Goal: Task Accomplishment & Management: Use online tool/utility

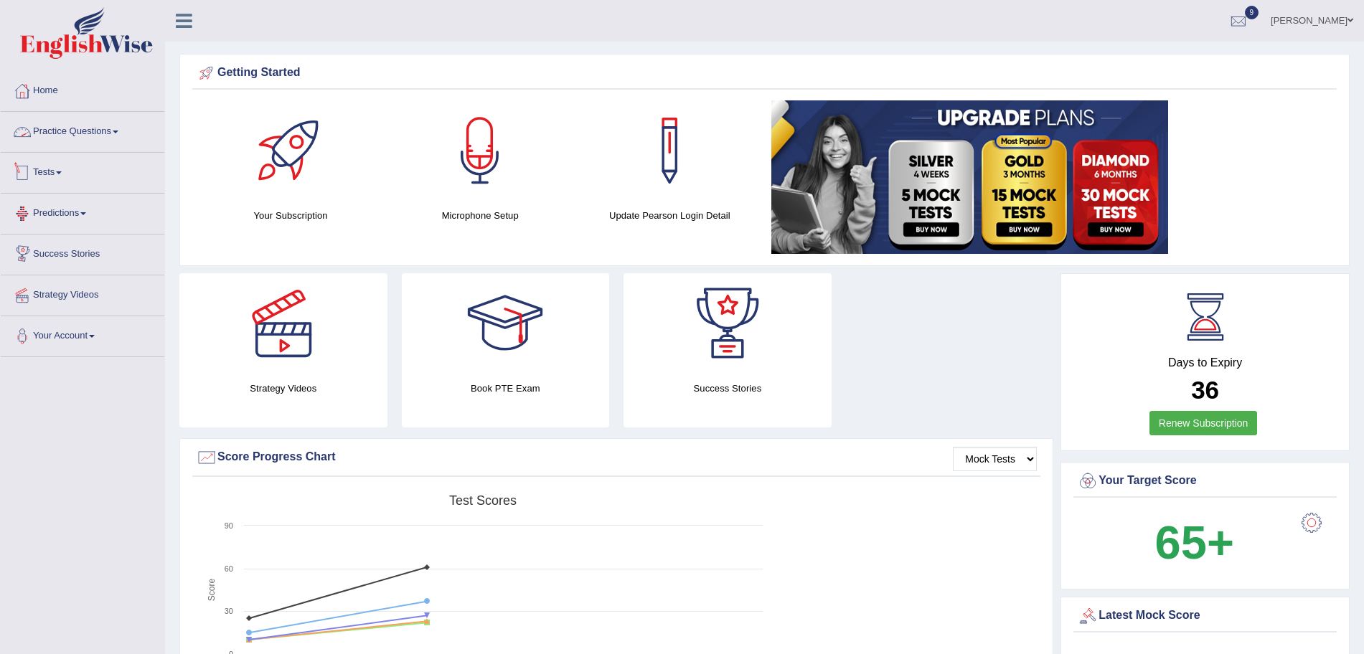
click at [60, 181] on link "Tests" at bounding box center [83, 171] width 164 height 36
click at [40, 256] on link "History" at bounding box center [94, 257] width 134 height 26
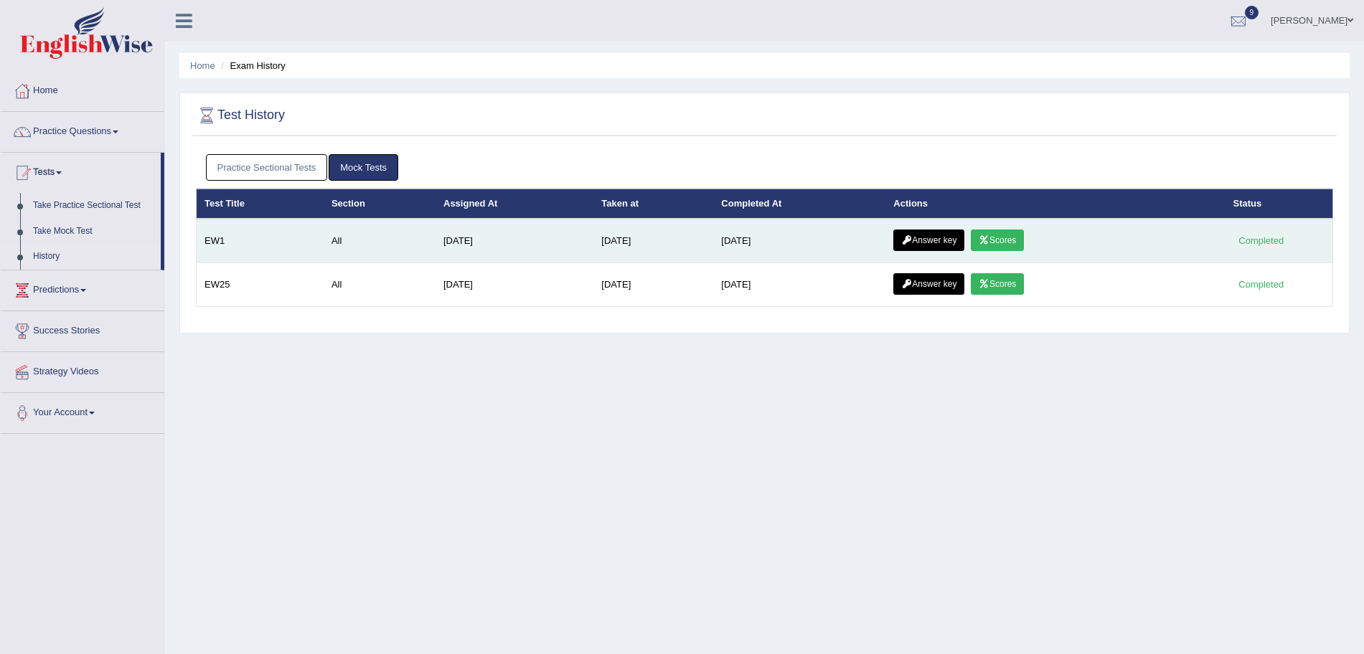
click at [943, 242] on link "Answer key" at bounding box center [928, 241] width 71 height 22
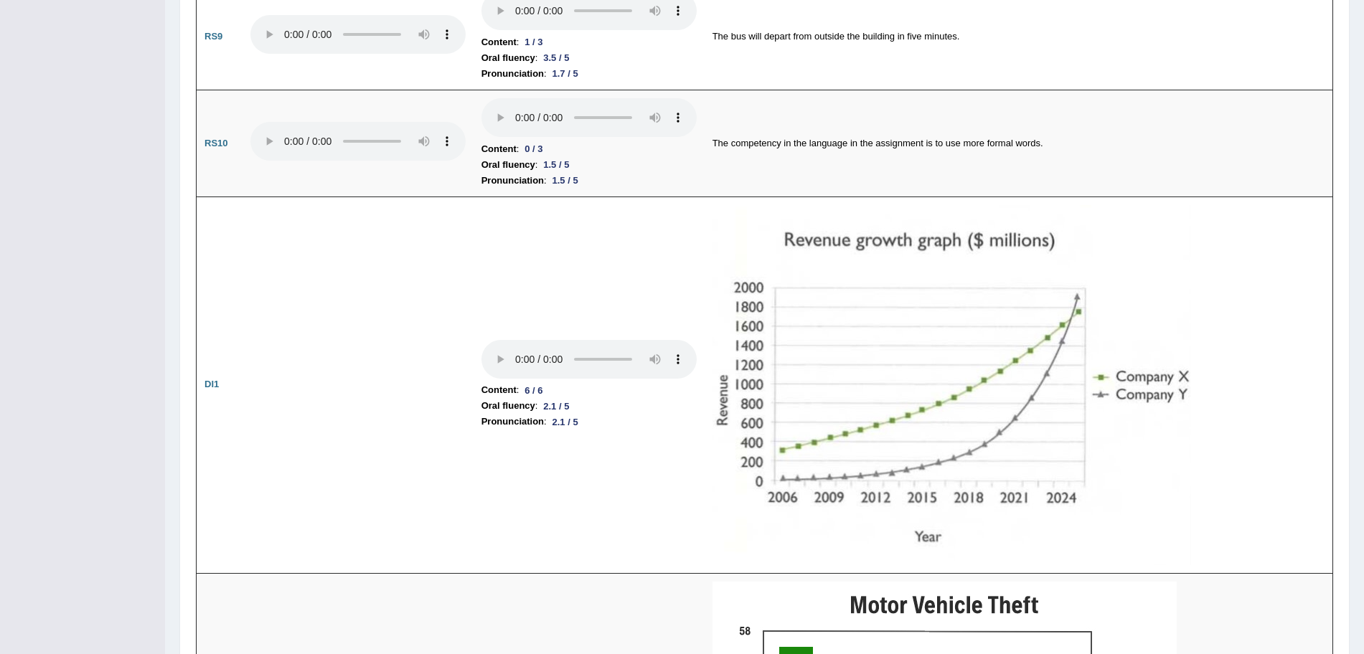
scroll to position [1678, 0]
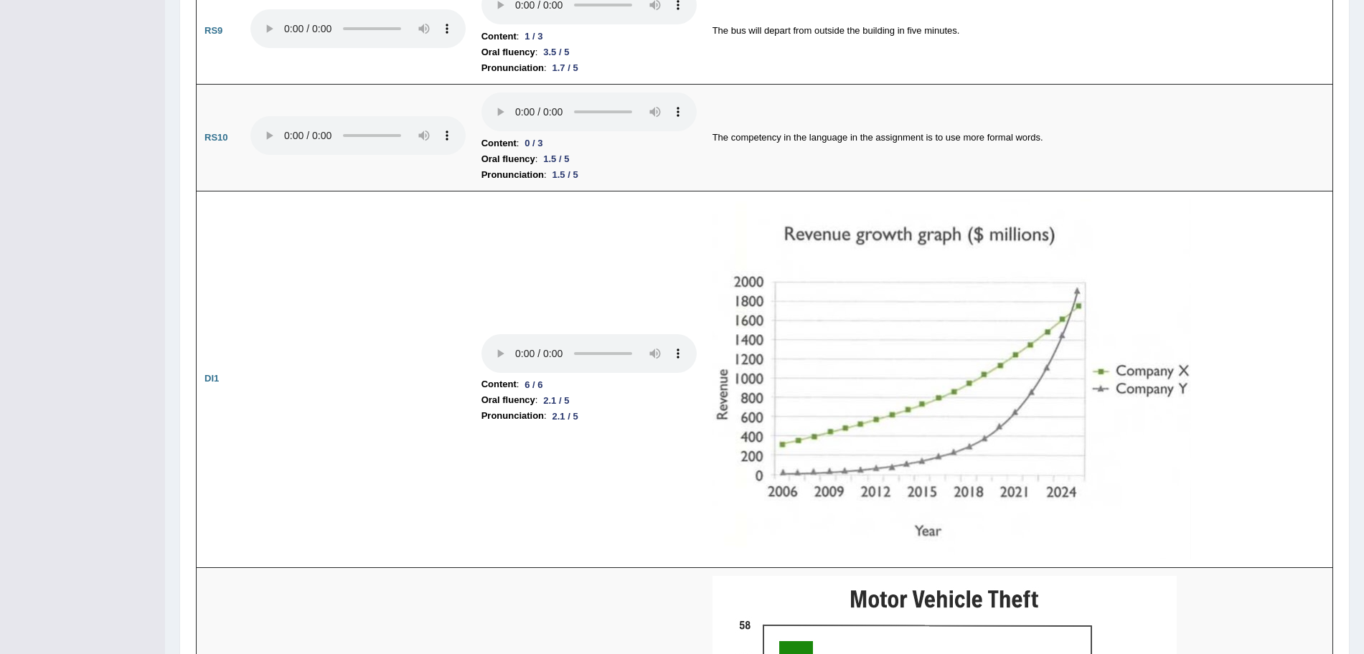
drag, startPoint x: 1372, startPoint y: 95, endPoint x: 1376, endPoint y: 313, distance: 218.1
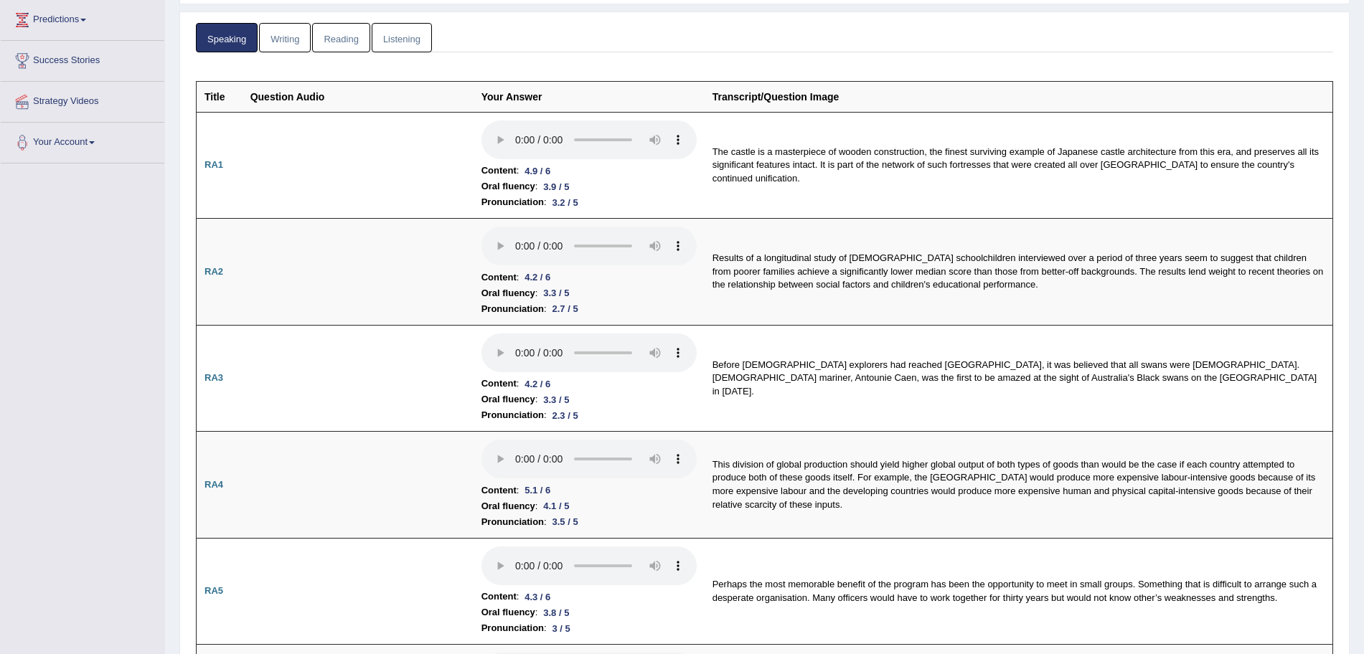
scroll to position [0, 0]
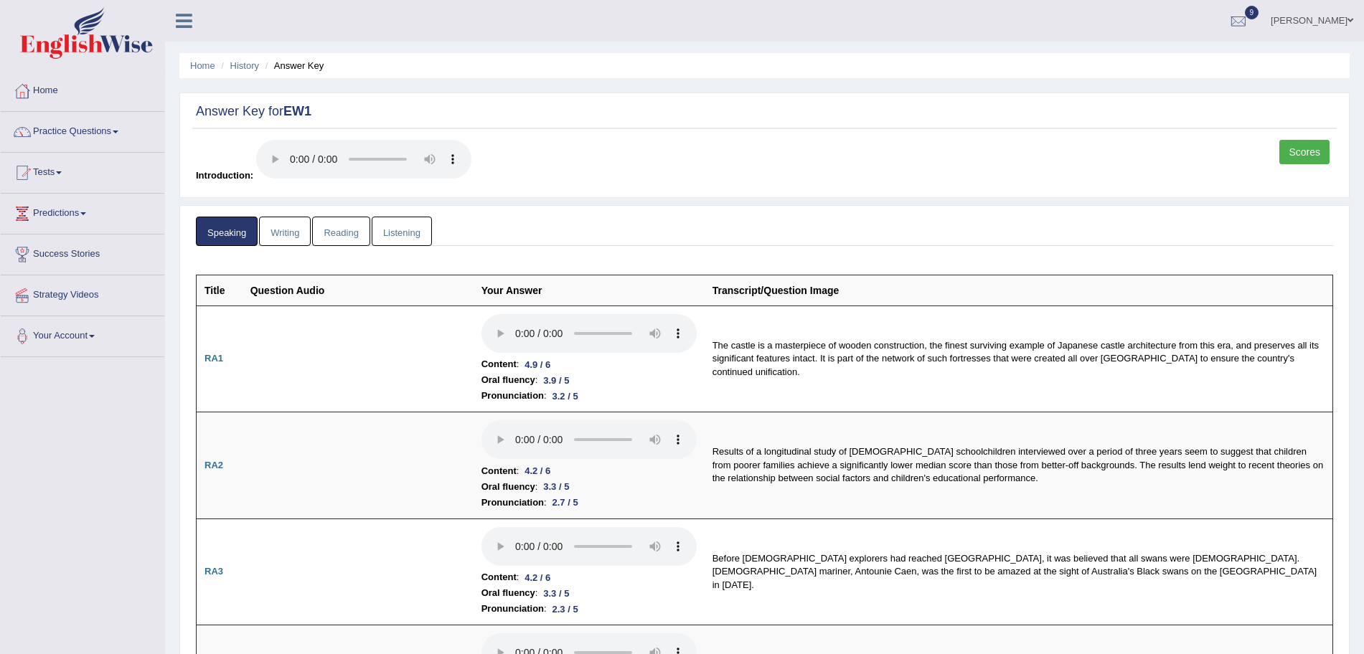
click at [284, 223] on link "Writing" at bounding box center [285, 231] width 52 height 29
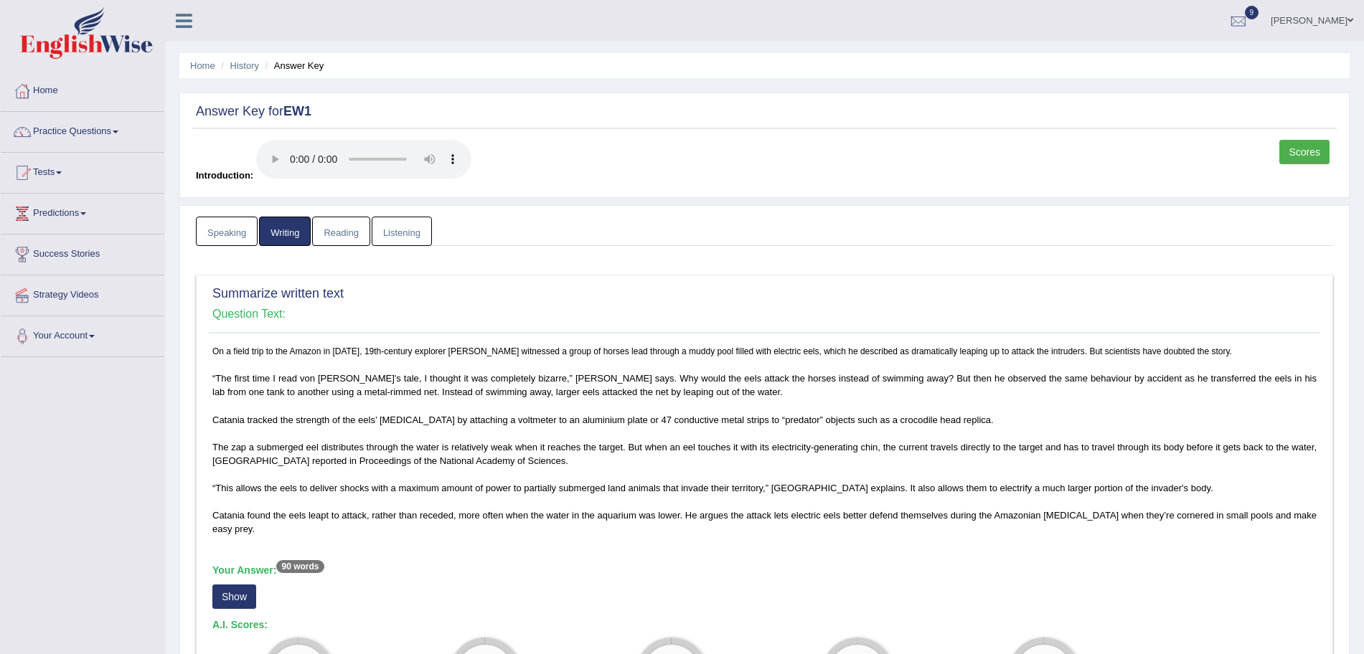
click at [1317, 146] on link "Scores" at bounding box center [1304, 152] width 50 height 24
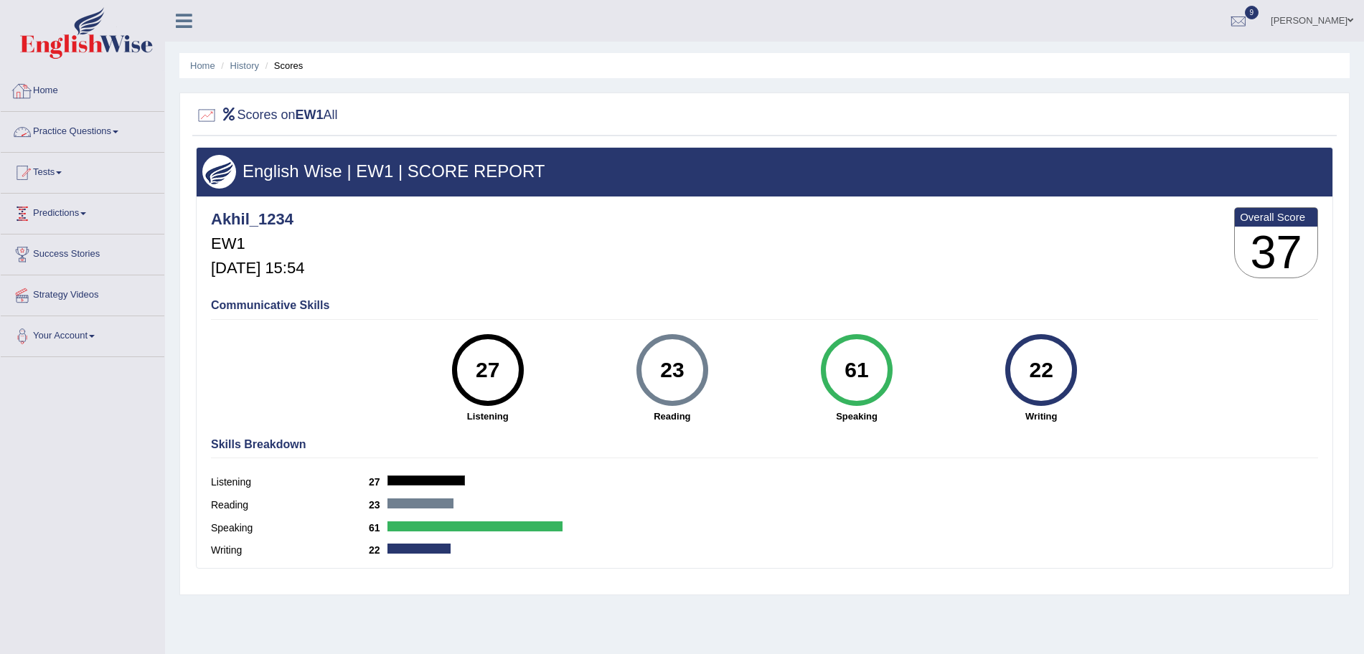
click at [89, 129] on link "Practice Questions" at bounding box center [83, 130] width 164 height 36
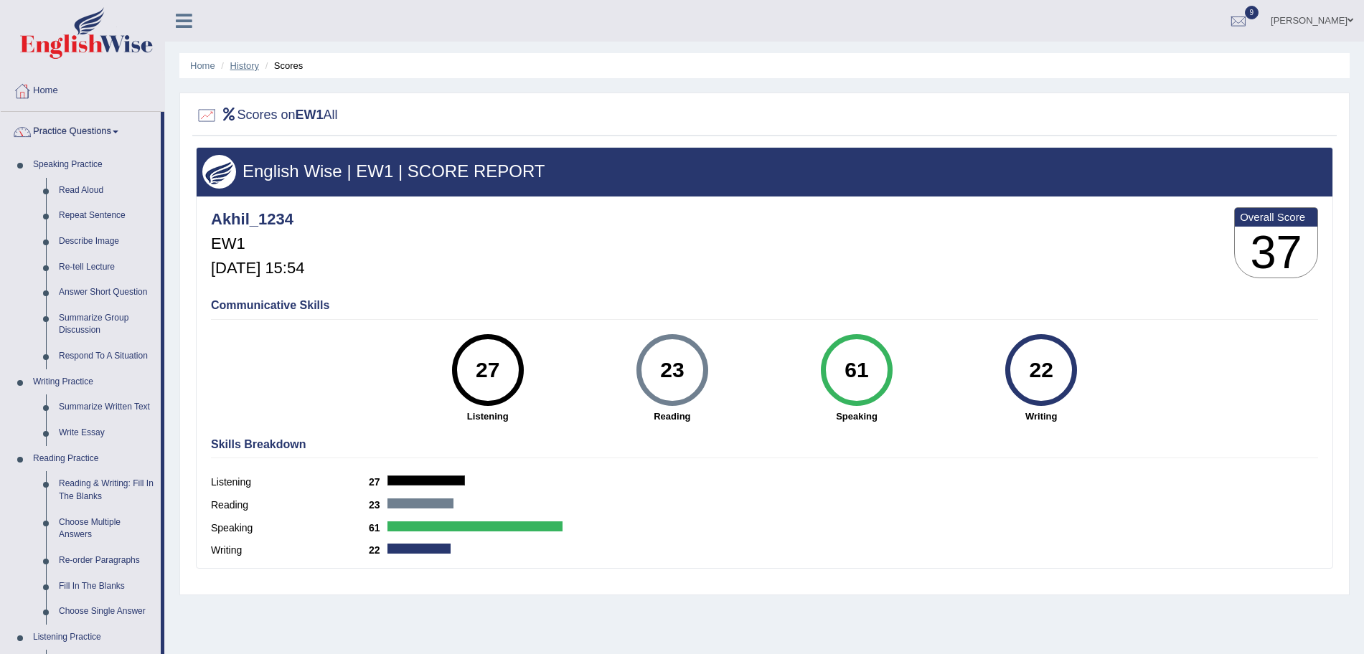
click at [243, 67] on link "History" at bounding box center [244, 65] width 29 height 11
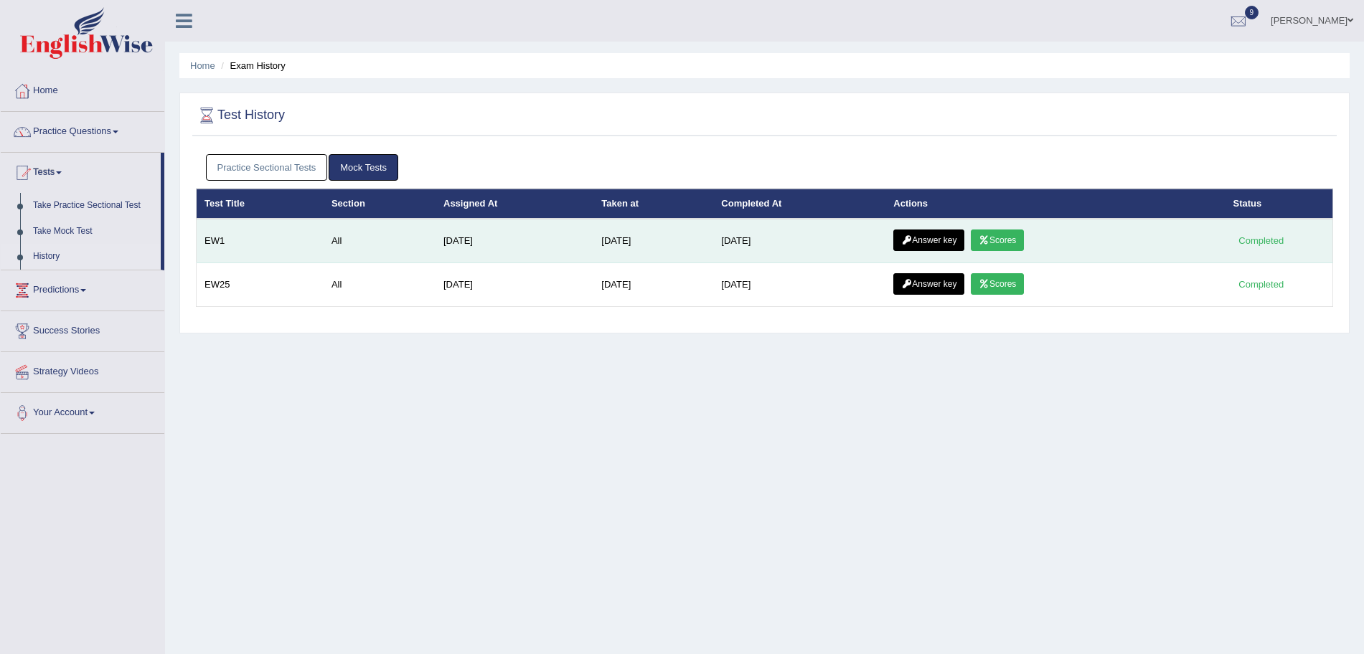
click at [912, 244] on icon at bounding box center [906, 240] width 11 height 9
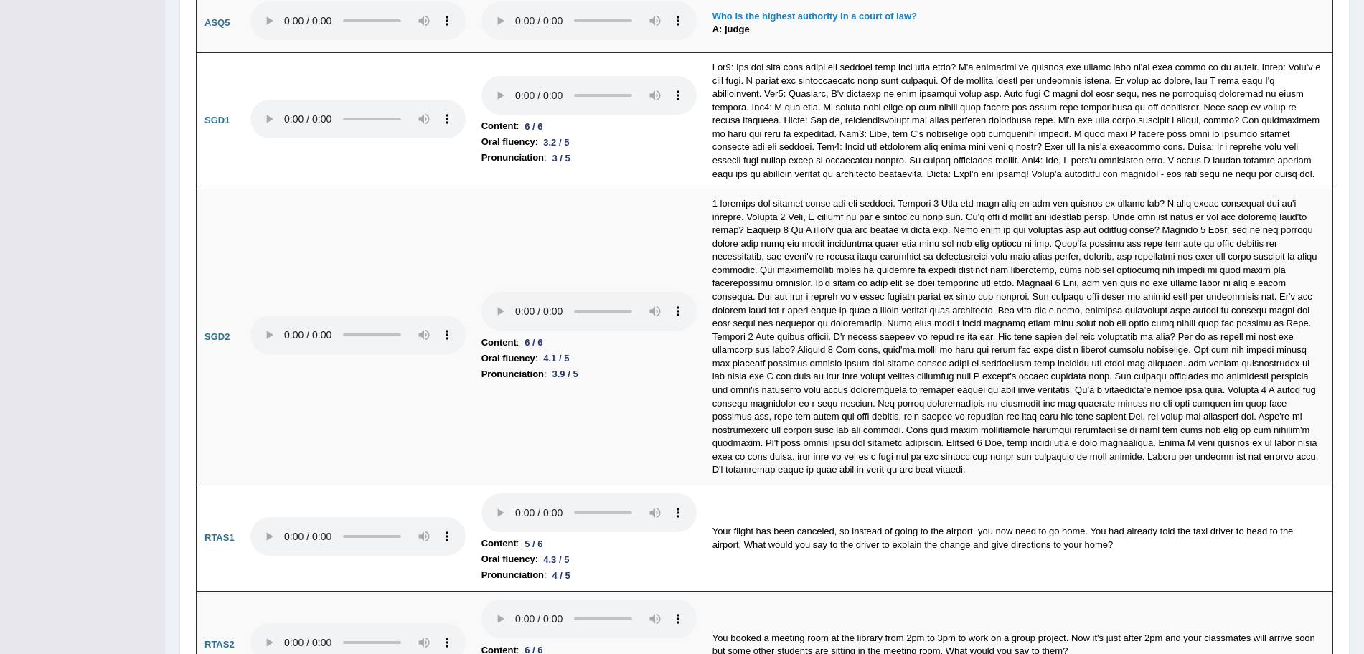
scroll to position [4008, 0]
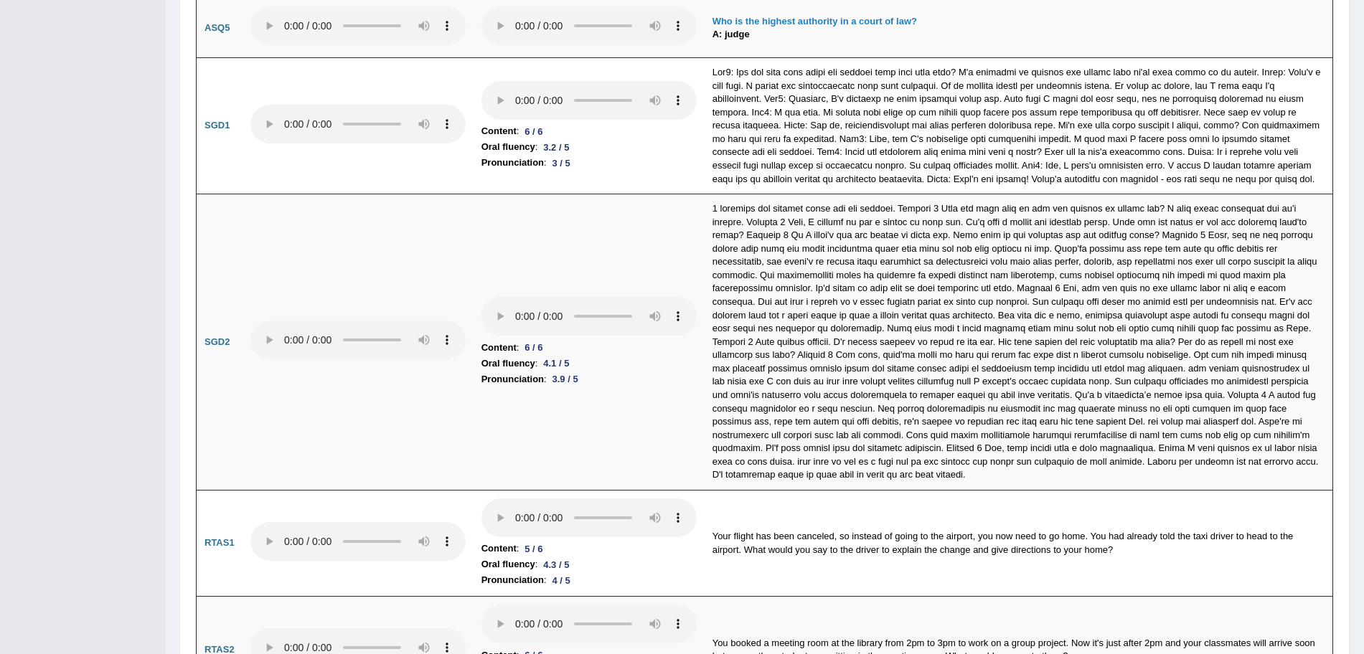
drag, startPoint x: 1364, startPoint y: 77, endPoint x: 1375, endPoint y: 597, distance: 520.1
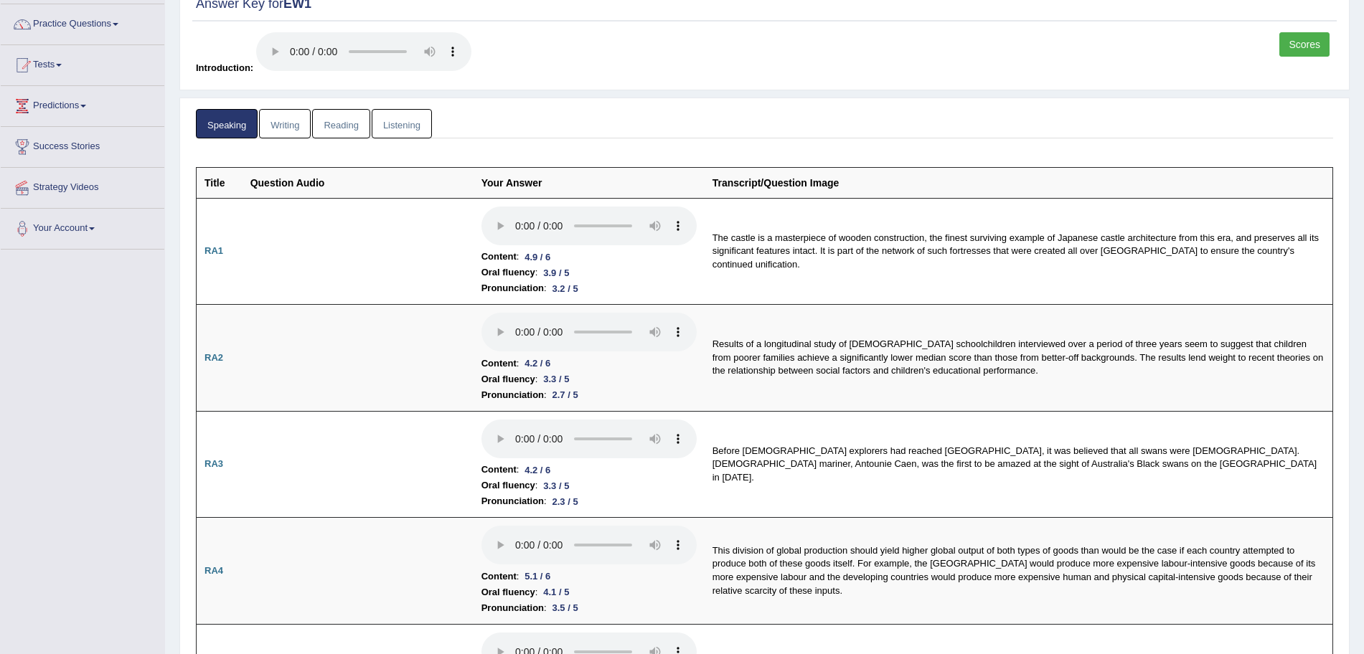
scroll to position [0, 0]
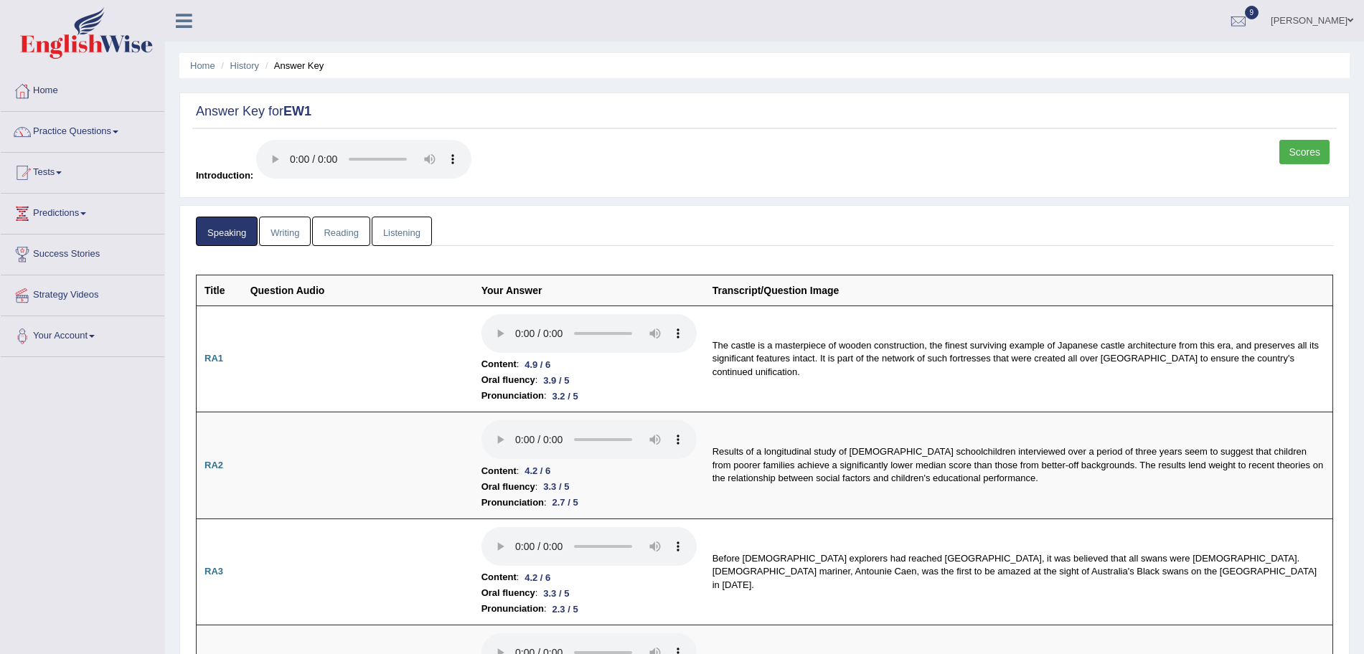
click at [280, 231] on link "Writing" at bounding box center [285, 231] width 52 height 29
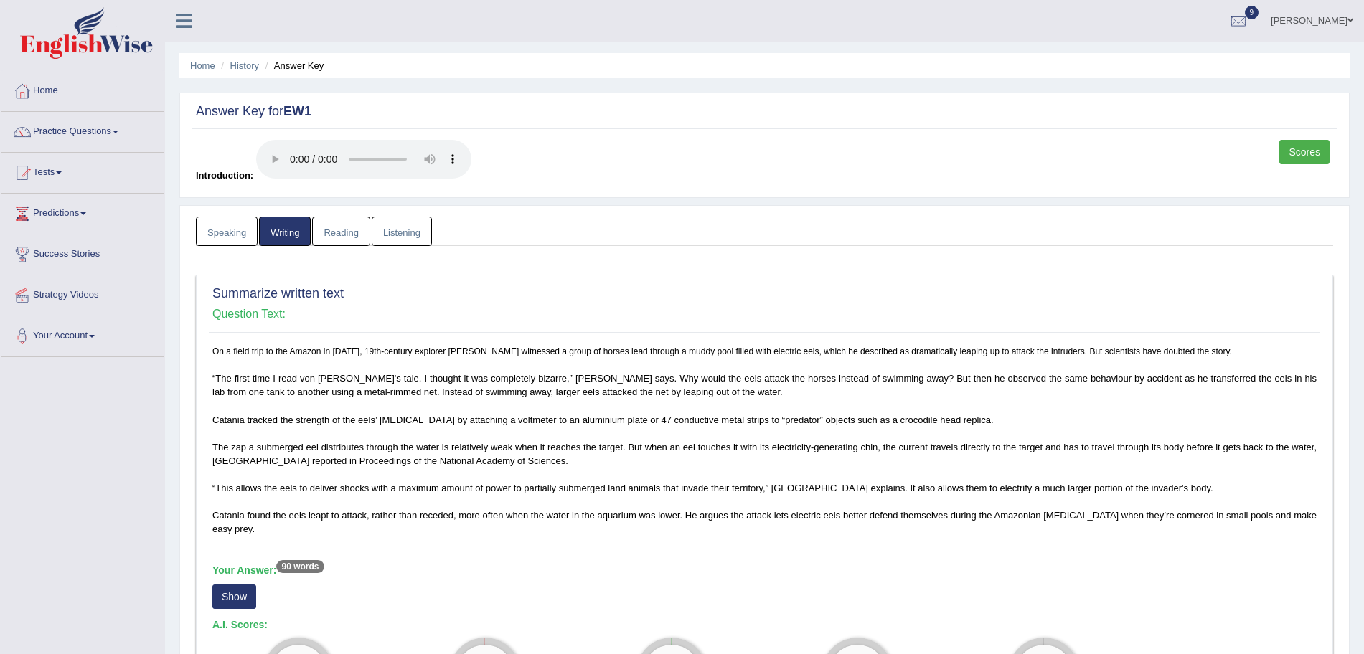
click at [336, 228] on link "Reading" at bounding box center [340, 231] width 57 height 29
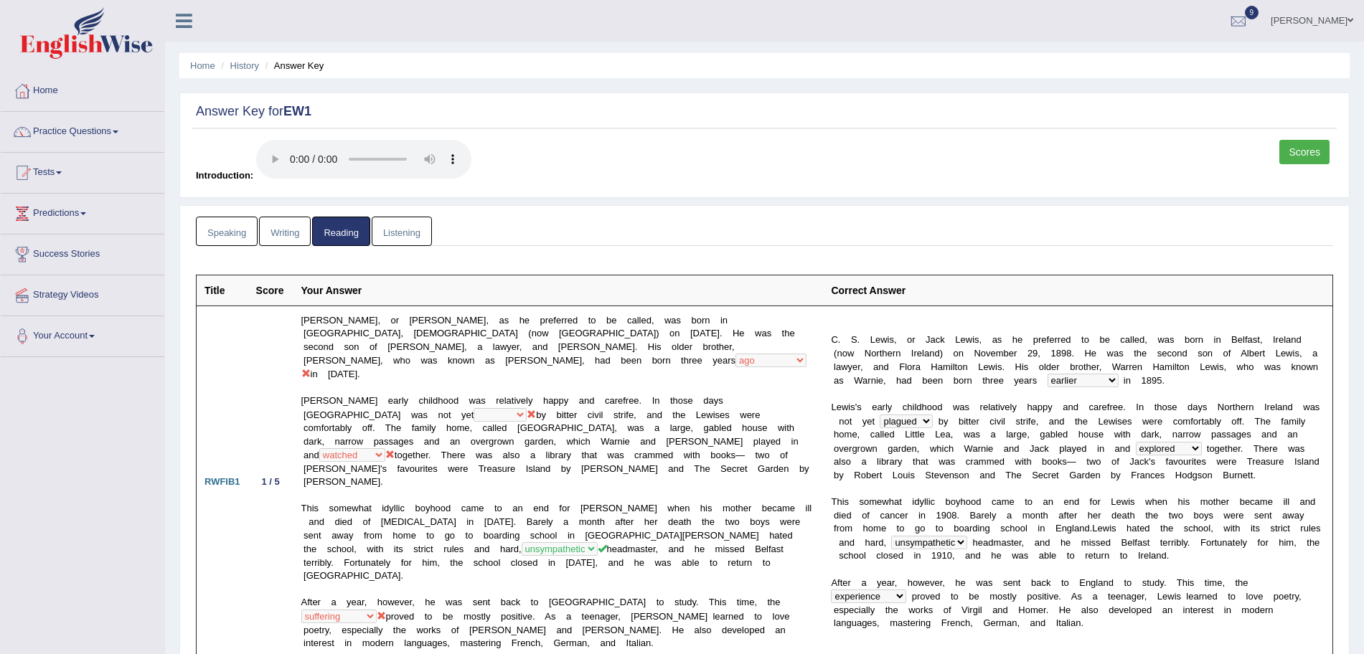
click at [400, 229] on link "Listening" at bounding box center [402, 231] width 60 height 29
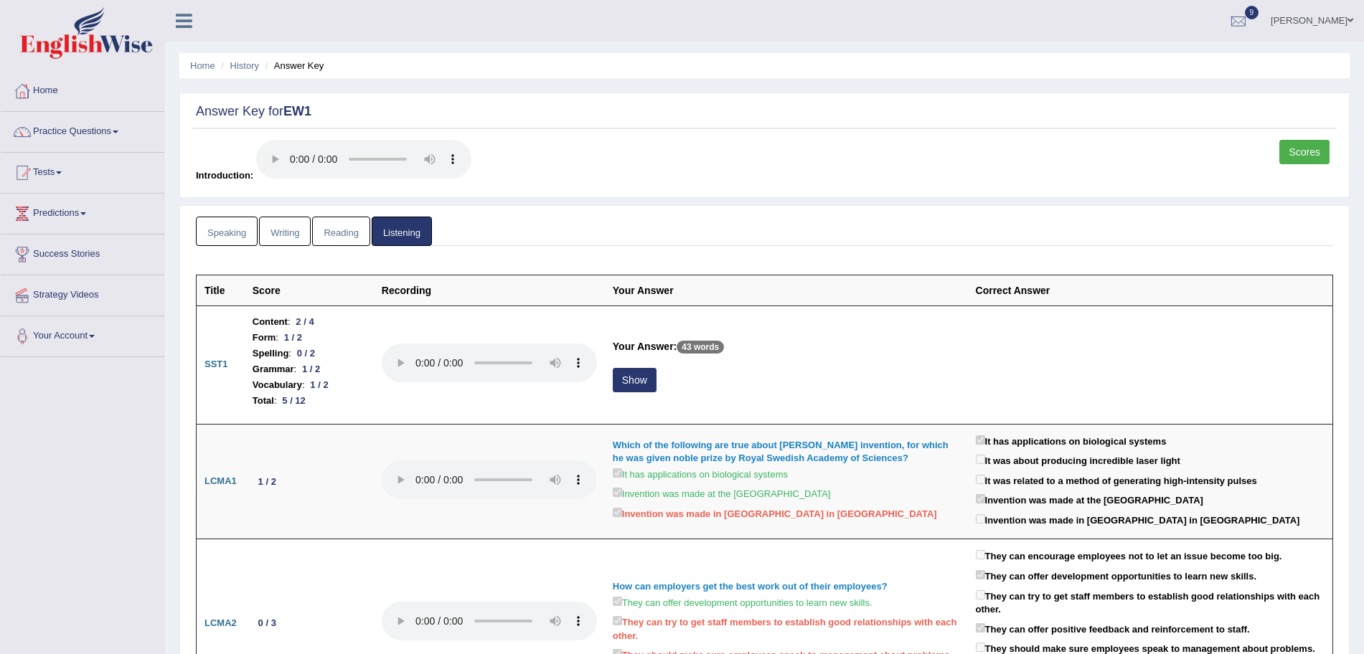
drag, startPoint x: 58, startPoint y: 173, endPoint x: 34, endPoint y: 174, distance: 23.7
click at [34, 174] on link "Tests" at bounding box center [83, 171] width 164 height 36
click at [78, 206] on link "Take Practice Sectional Test" at bounding box center [94, 206] width 134 height 26
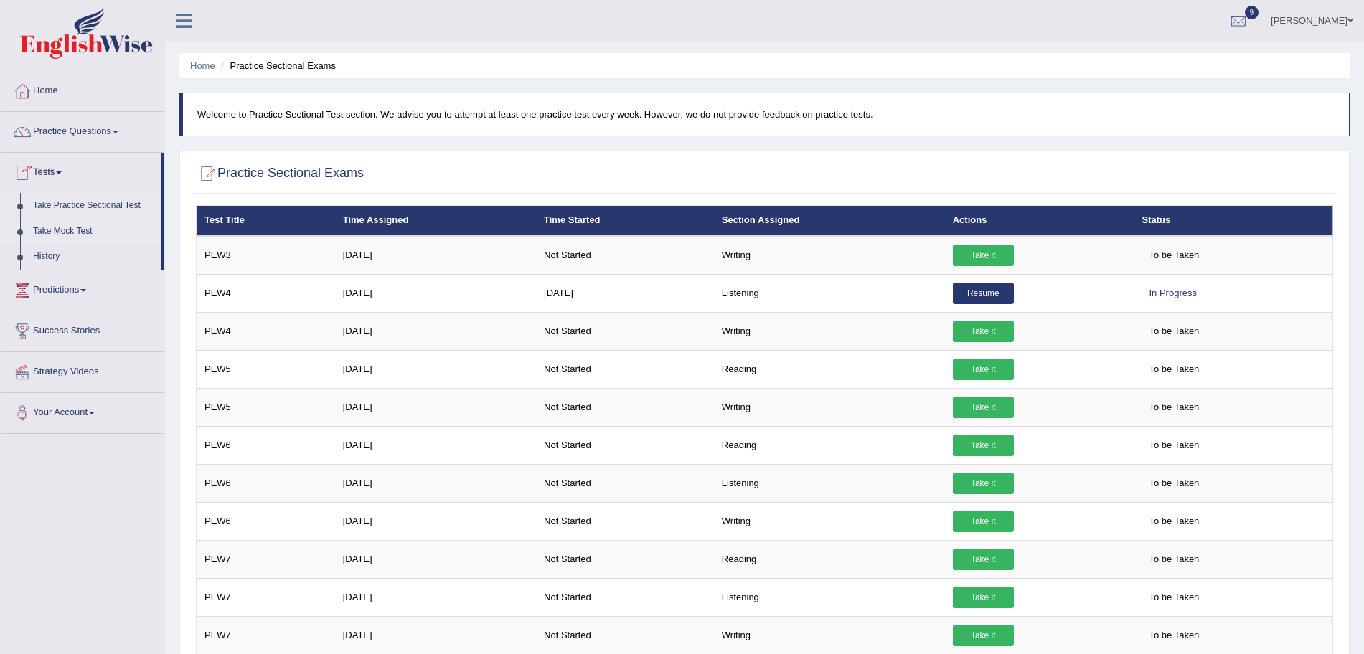
click at [58, 234] on link "Take Mock Test" at bounding box center [94, 232] width 134 height 26
click at [58, 234] on ul "Home Practice Questions Speaking Practice Read Aloud Repeat Sentence Describe I…" at bounding box center [83, 237] width 164 height 333
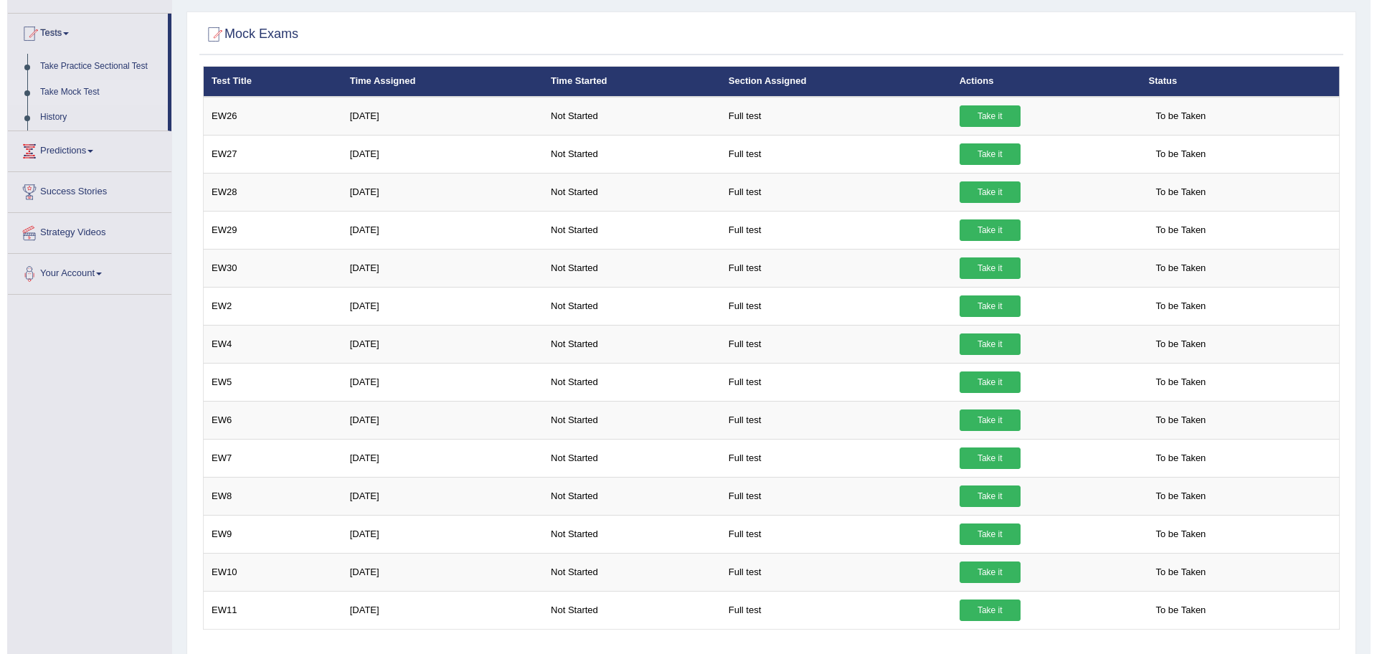
scroll to position [137, 0]
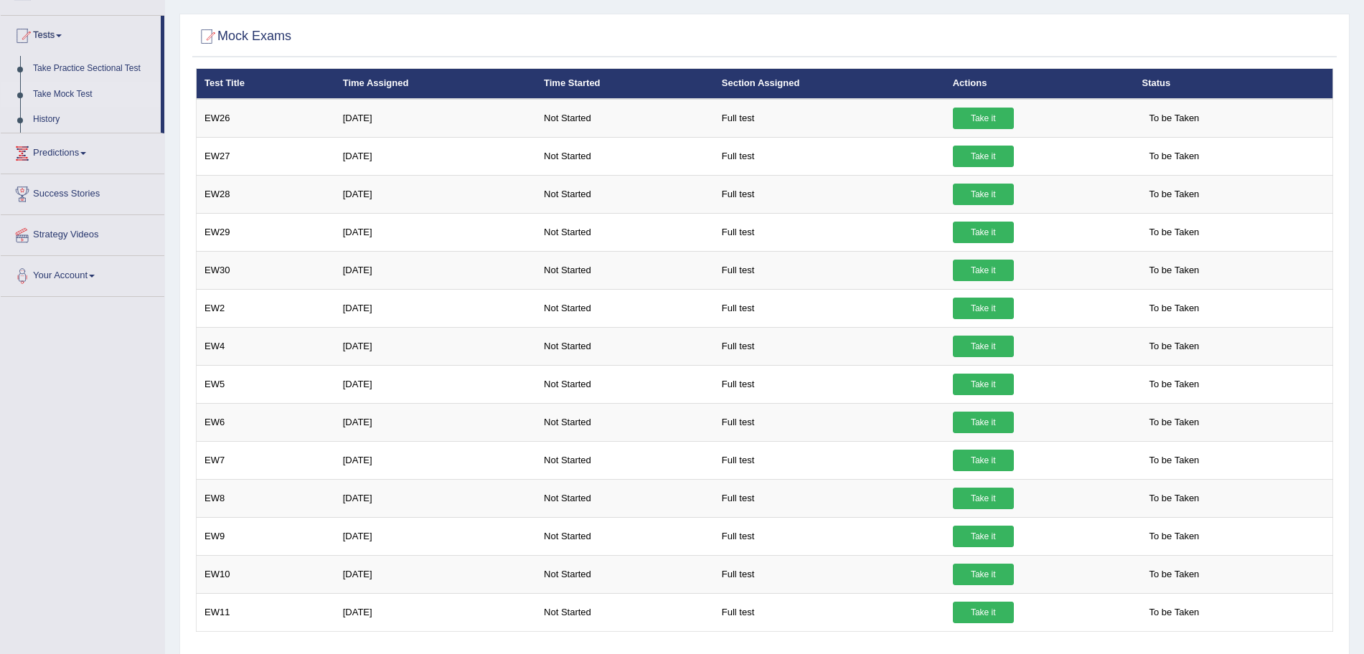
drag, startPoint x: 1376, startPoint y: 181, endPoint x: 1376, endPoint y: 282, distance: 101.1
click at [1363, 282] on html "Toggle navigation Home Practice Questions Speaking Practice Read Aloud Repeat S…" at bounding box center [682, 190] width 1364 height 654
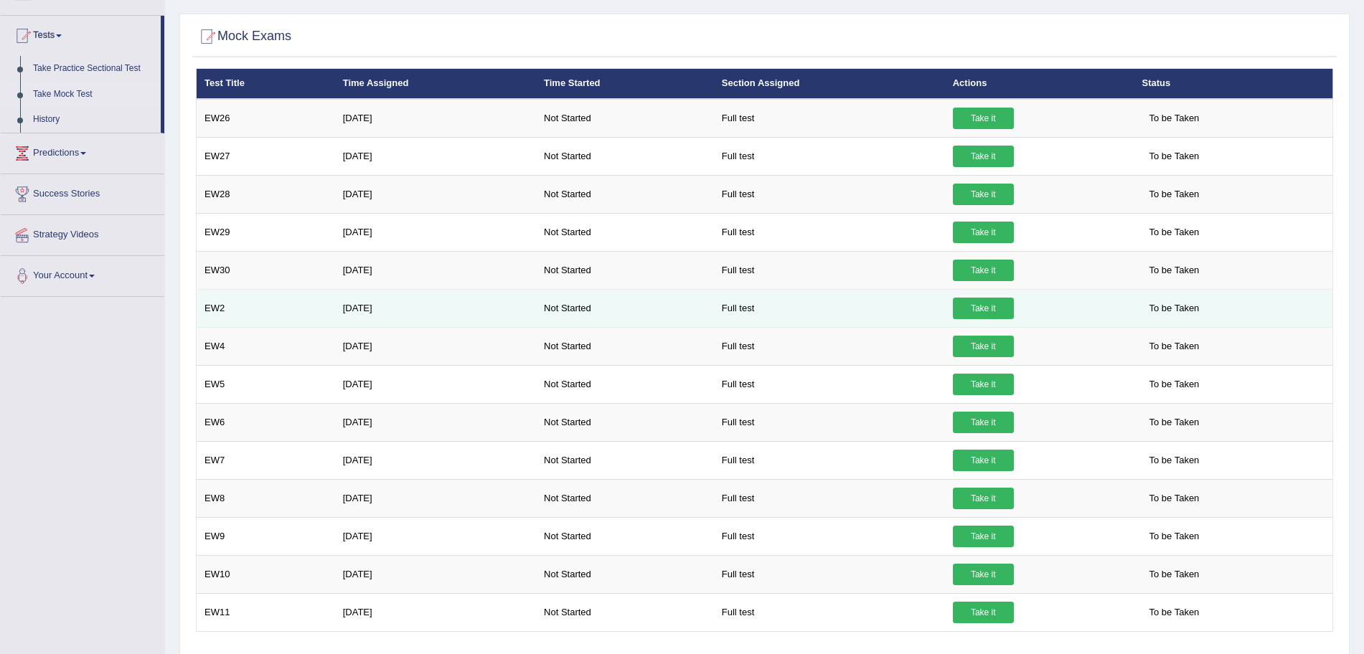
click at [991, 301] on link "Take it" at bounding box center [983, 309] width 61 height 22
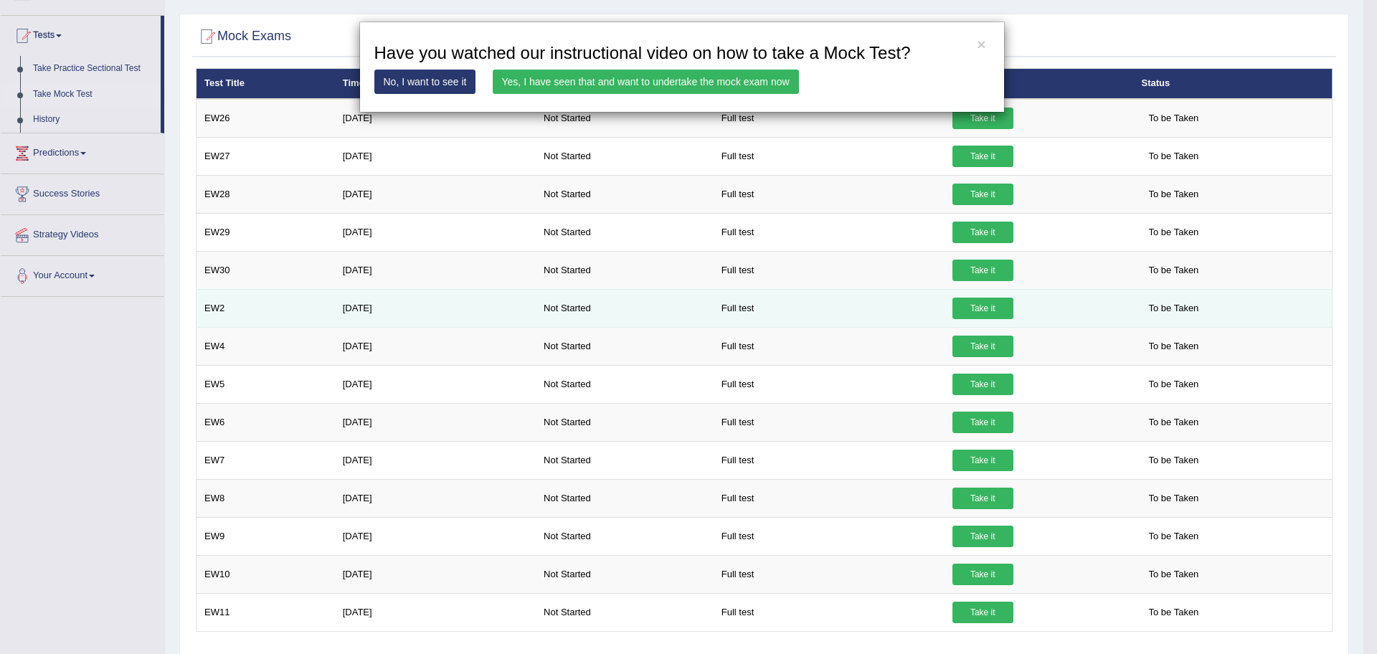
click at [991, 301] on div "× Have you watched our instructional video on how to take a Mock Test? No, I wa…" at bounding box center [688, 327] width 1377 height 654
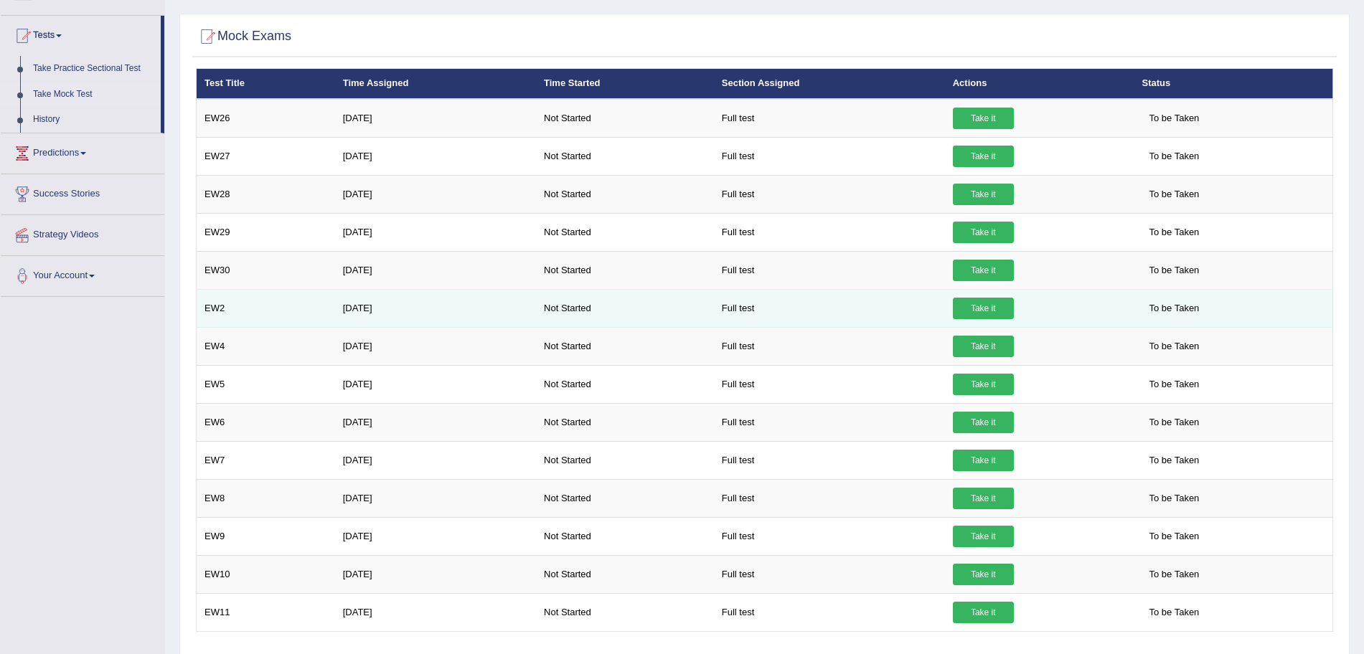
click at [991, 301] on link "Take it" at bounding box center [983, 309] width 61 height 22
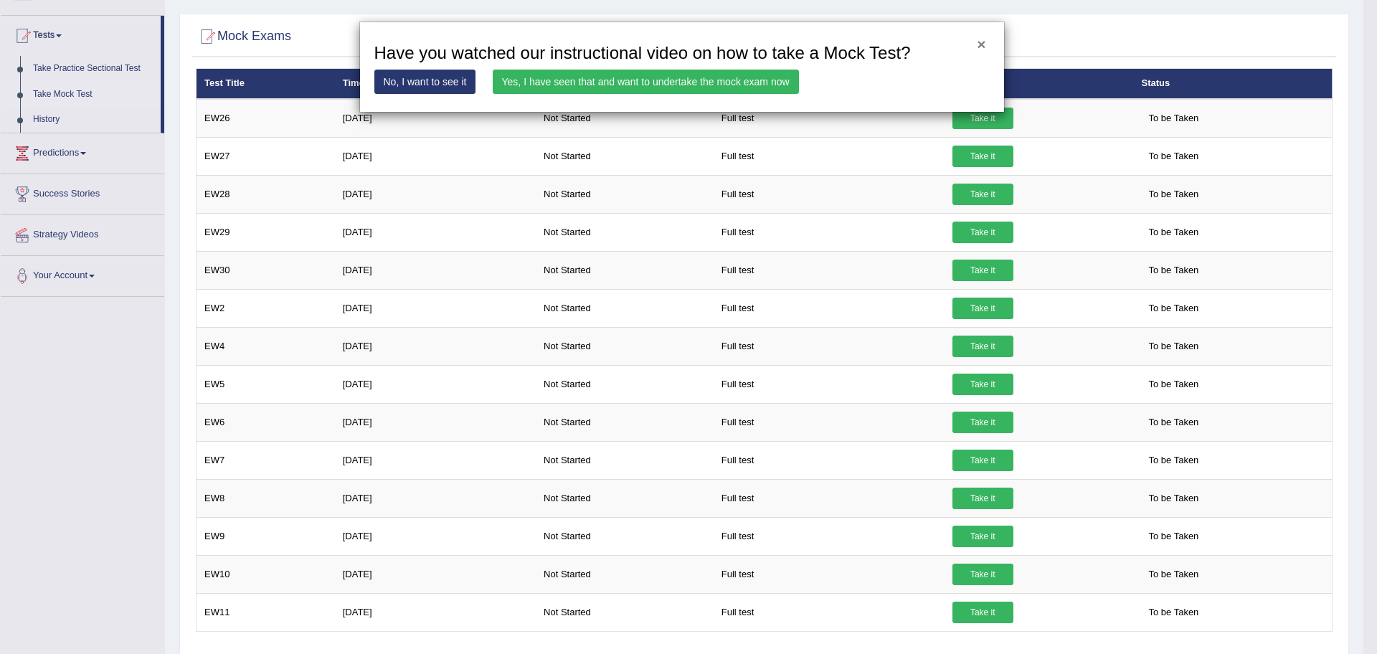
click at [980, 44] on button "×" at bounding box center [981, 44] width 9 height 15
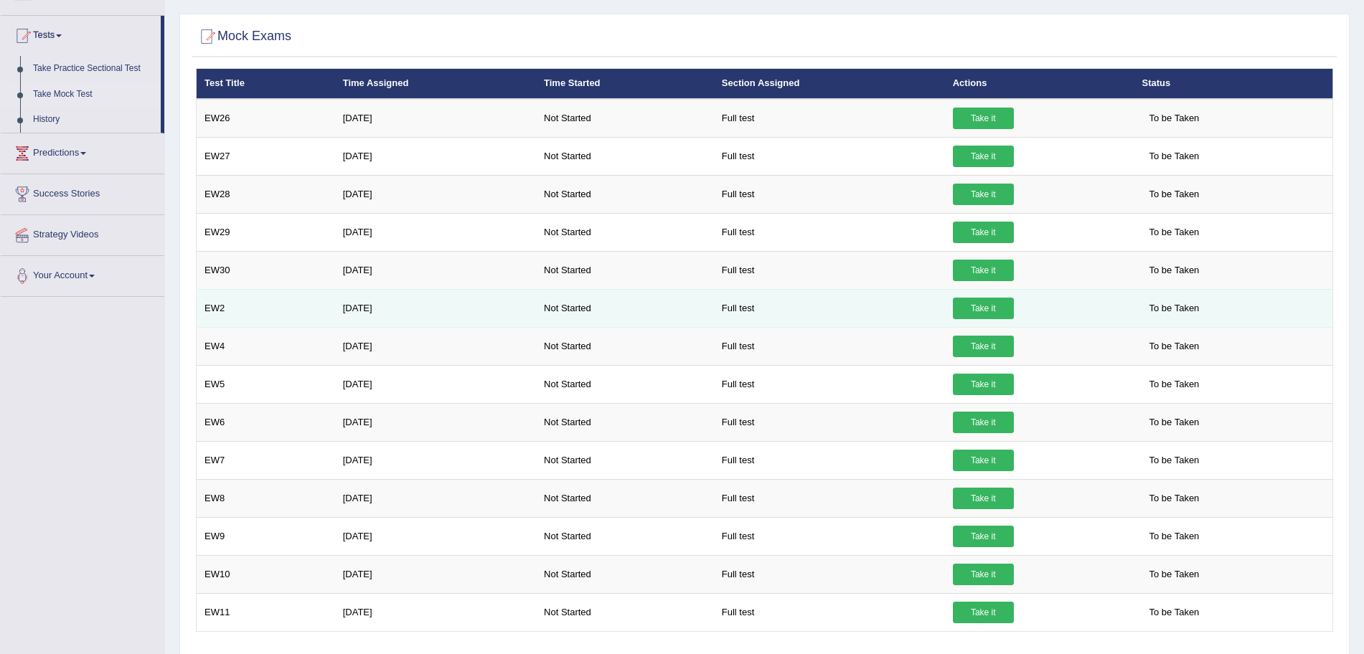
click at [974, 311] on link "Take it" at bounding box center [983, 309] width 61 height 22
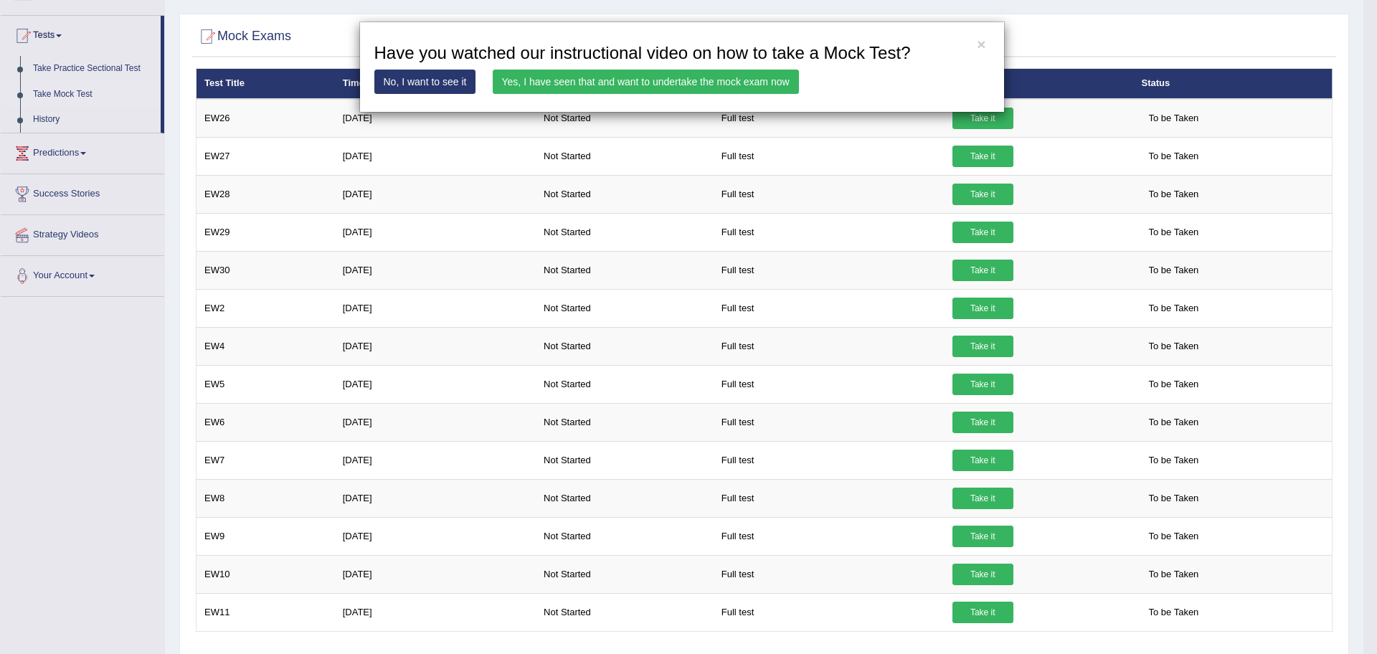
click at [677, 85] on link "Yes, I have seen that and want to undertake the mock exam now" at bounding box center [646, 82] width 306 height 24
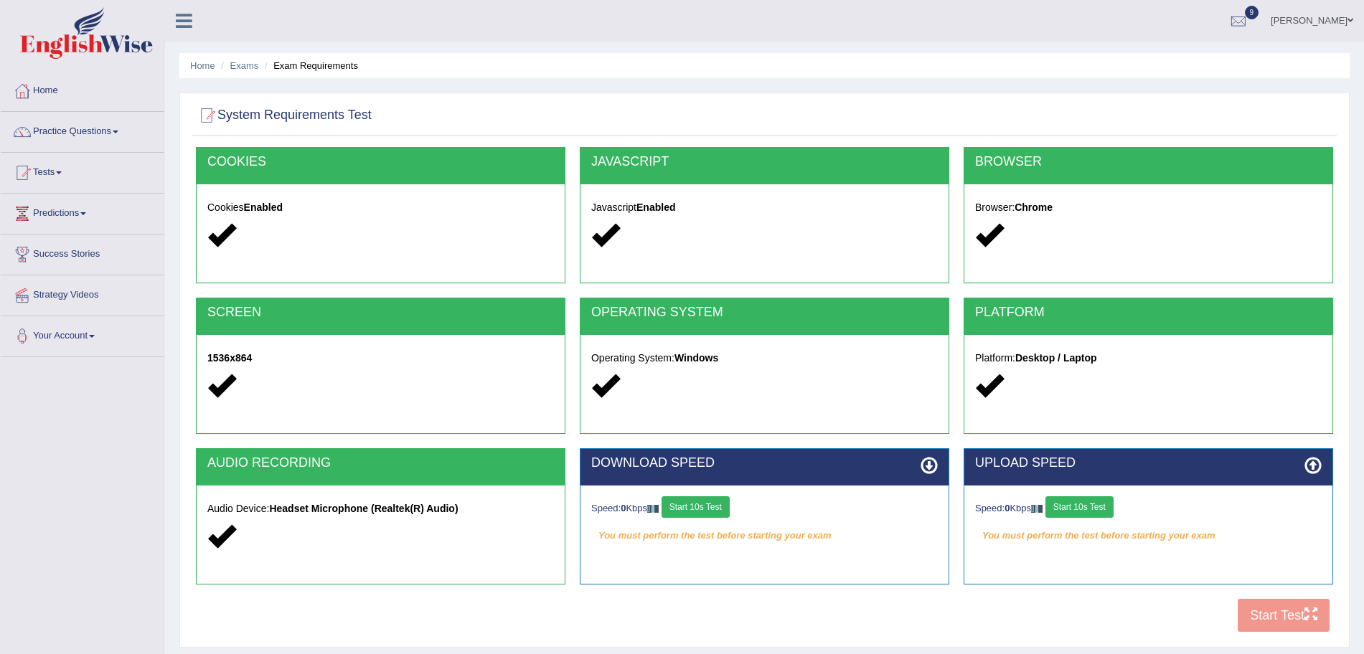
click at [680, 502] on button "Start 10s Test" at bounding box center [695, 507] width 68 height 22
click at [1082, 513] on button "Start 10s Test" at bounding box center [1079, 507] width 68 height 22
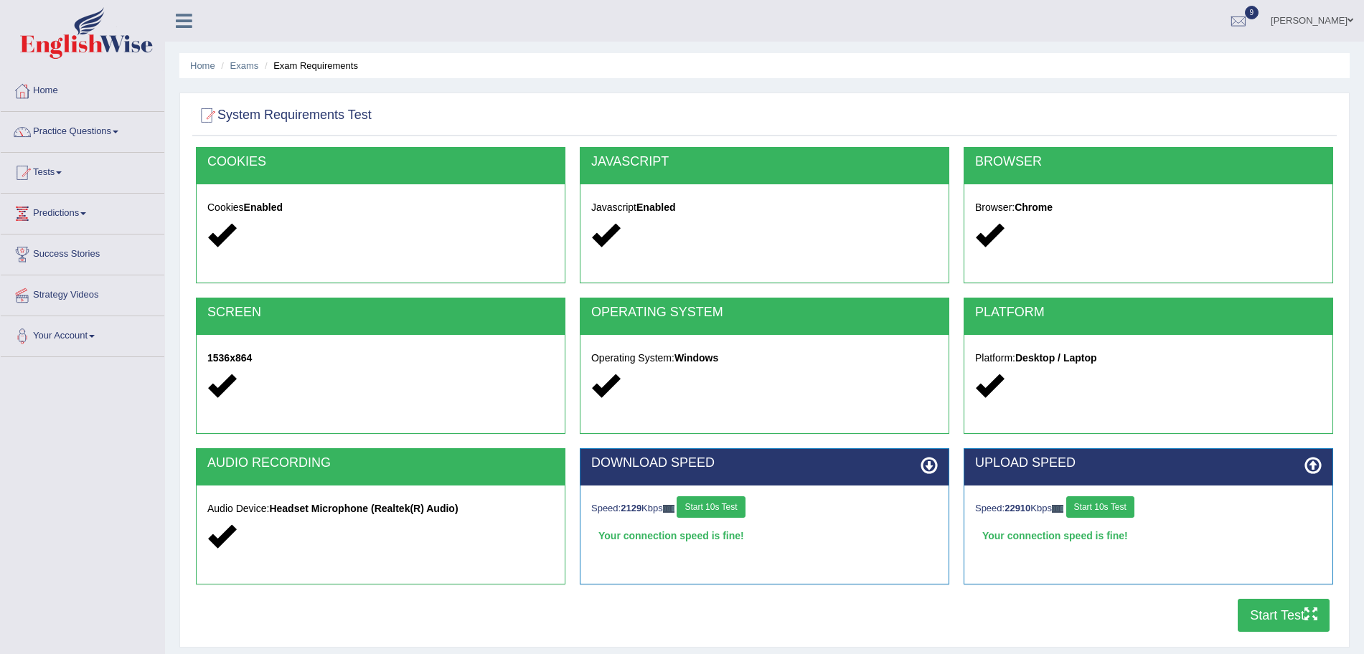
click at [1272, 617] on button "Start Test" at bounding box center [1283, 615] width 92 height 33
